Goal: Find specific page/section: Find specific page/section

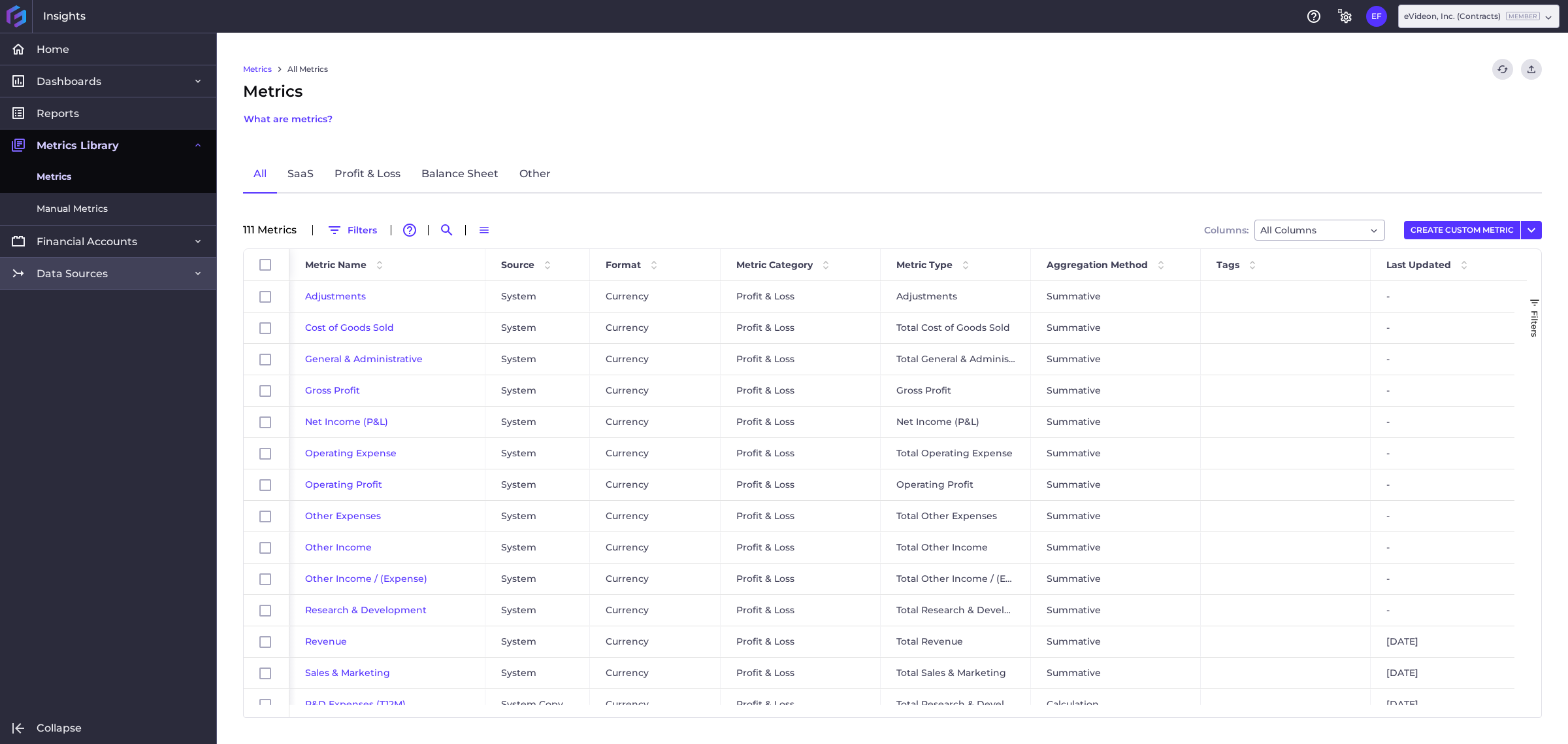
click at [141, 273] on link "Data Sources" at bounding box center [108, 272] width 216 height 32
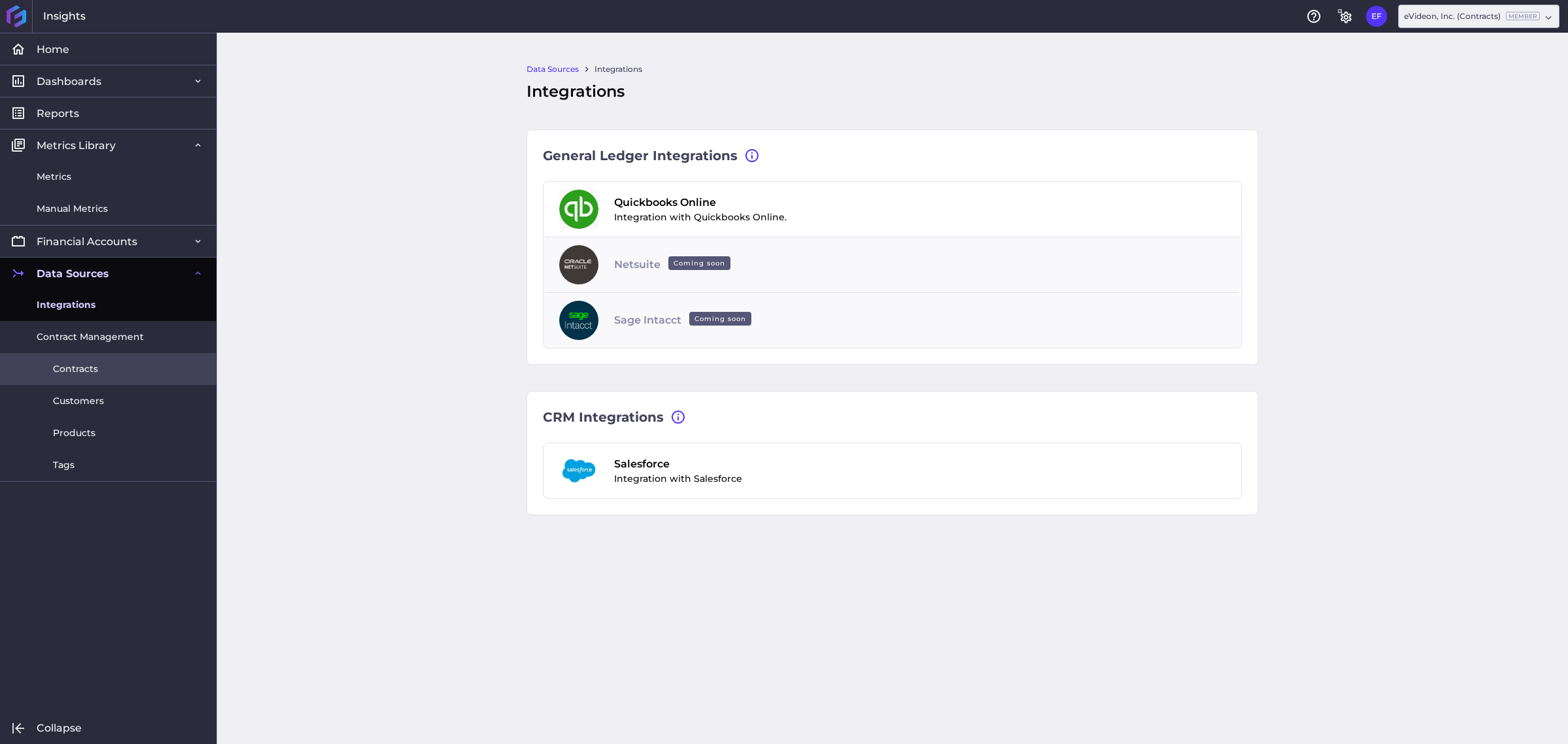
click at [118, 374] on link "Contracts" at bounding box center [108, 369] width 216 height 32
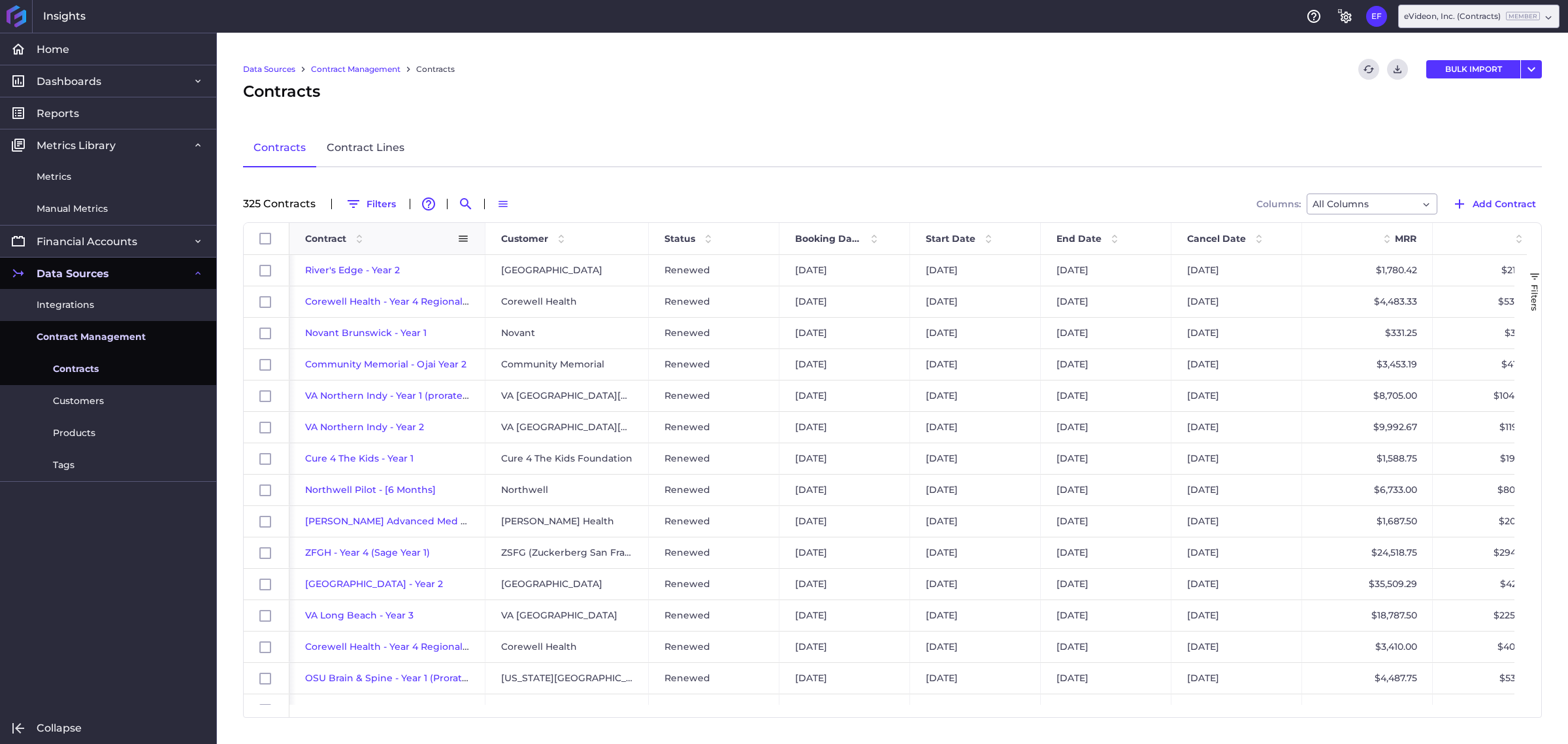
click at [314, 243] on div "Contract" at bounding box center [381, 239] width 152 height 25
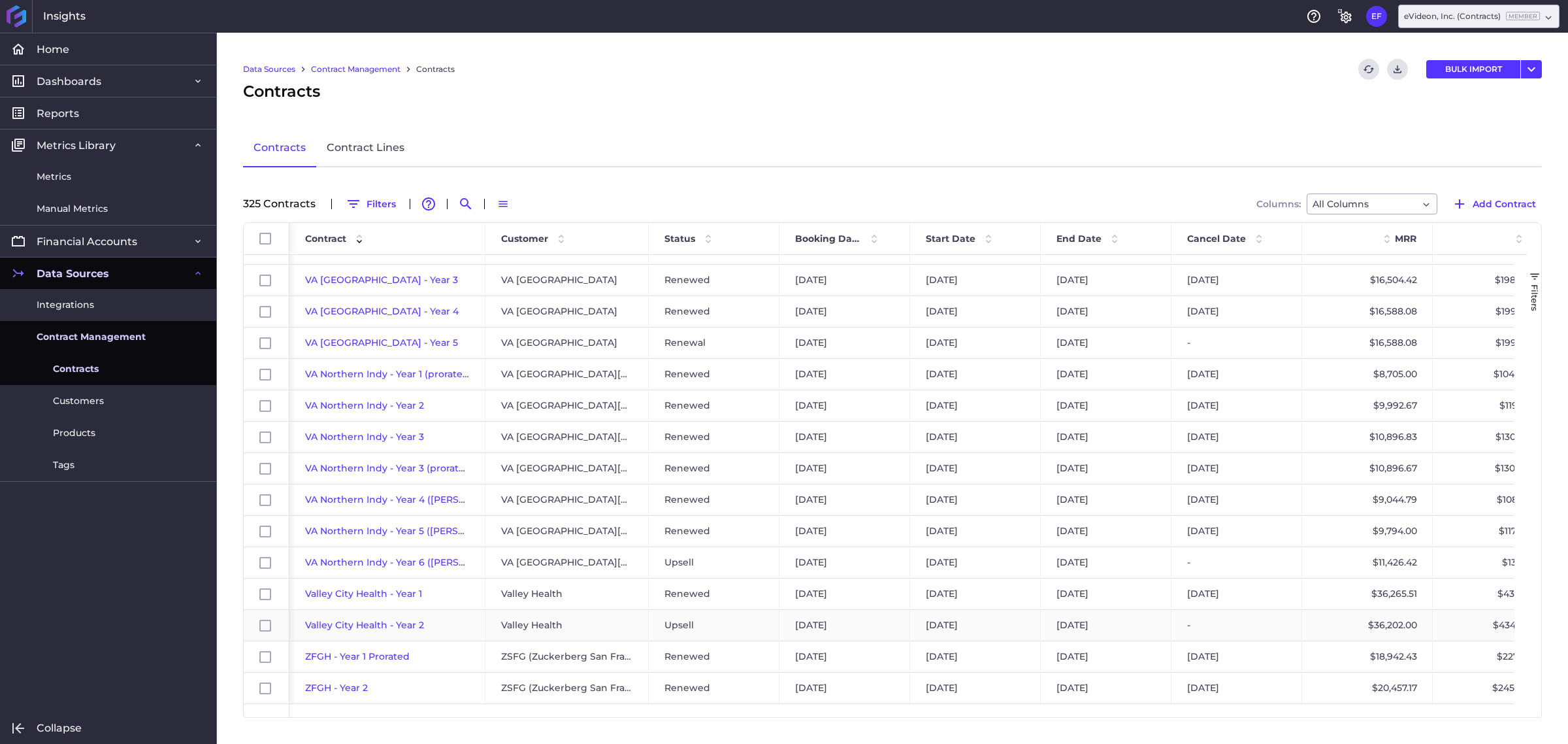
click at [341, 627] on span "Valley City Health - Year 2" at bounding box center [364, 625] width 118 height 12
